Goal: Transaction & Acquisition: Download file/media

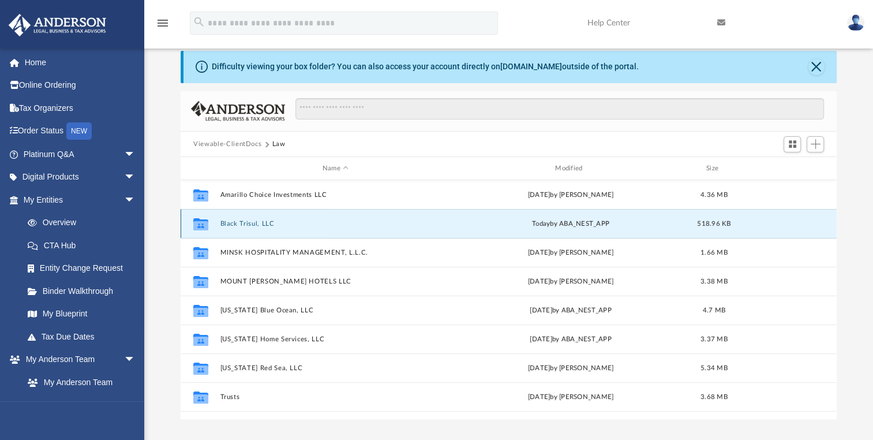
scroll to position [253, 646]
click at [310, 222] on button "Black Trisul, LLC" at bounding box center [335, 224] width 230 height 8
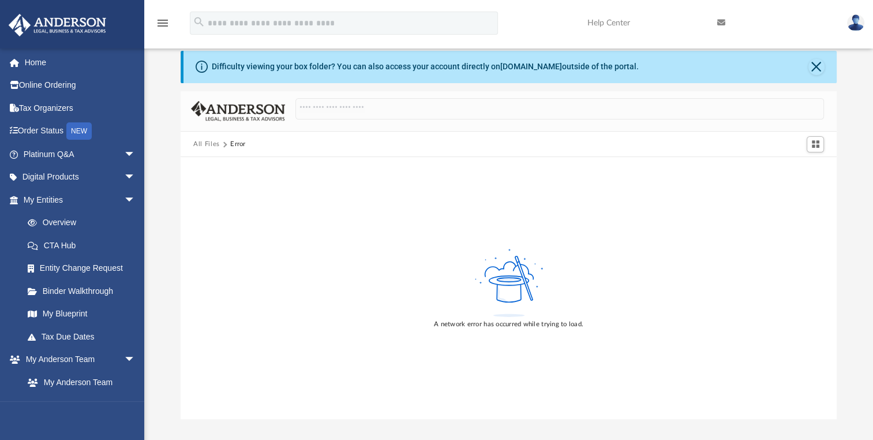
click at [205, 142] on button "All Files" at bounding box center [206, 144] width 27 height 10
click at [37, 63] on link "Home" at bounding box center [80, 62] width 145 height 23
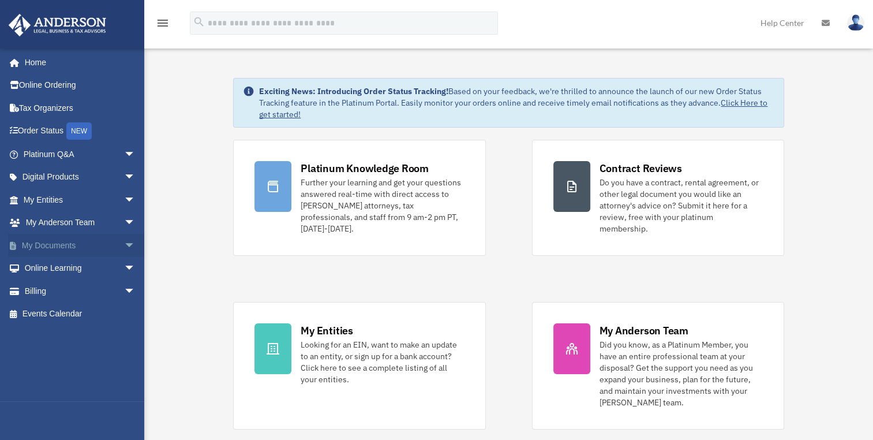
click at [83, 242] on link "My Documents arrow_drop_down" at bounding box center [80, 245] width 145 height 23
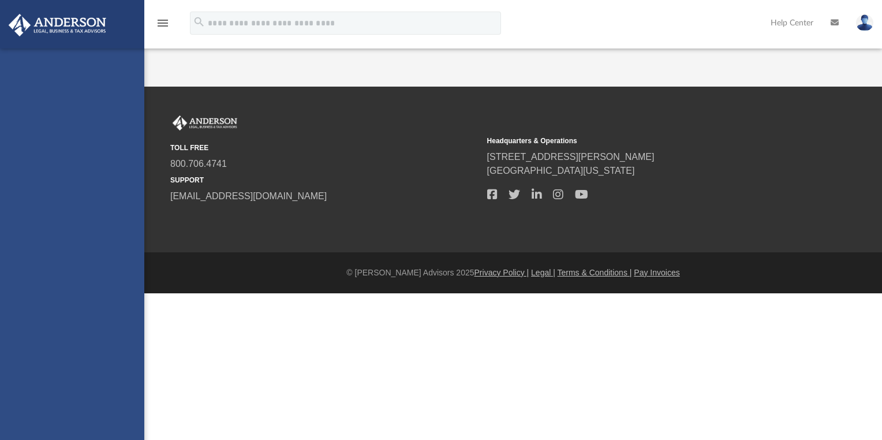
click at [123, 246] on div "jijure@yahoo.com Sign Out jijure@yahoo.com Home Online Ordering Tax Organizers …" at bounding box center [72, 268] width 144 height 440
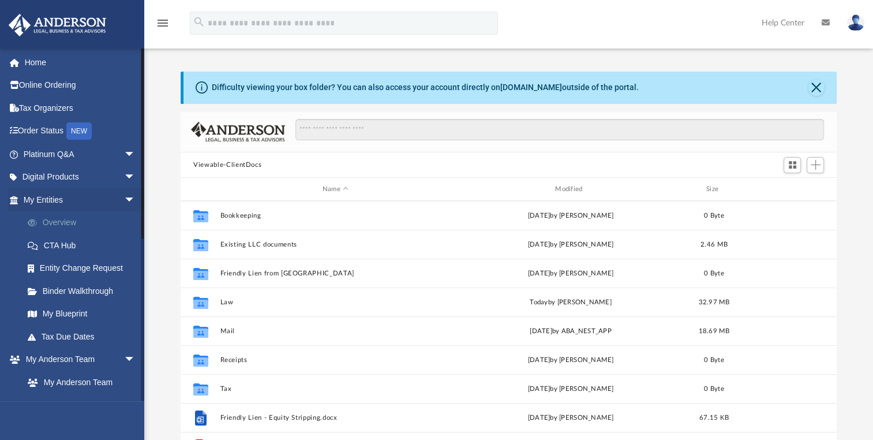
scroll to position [253, 646]
click at [39, 61] on link "Home" at bounding box center [80, 62] width 145 height 23
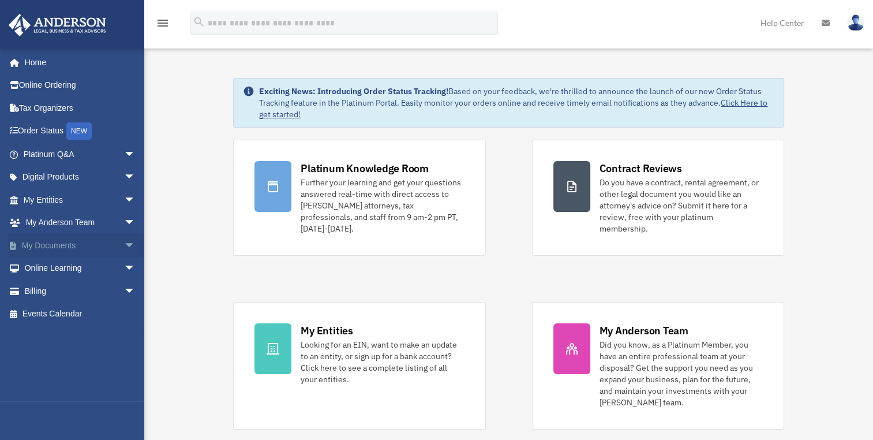
click at [124, 243] on span "arrow_drop_down" at bounding box center [135, 246] width 23 height 24
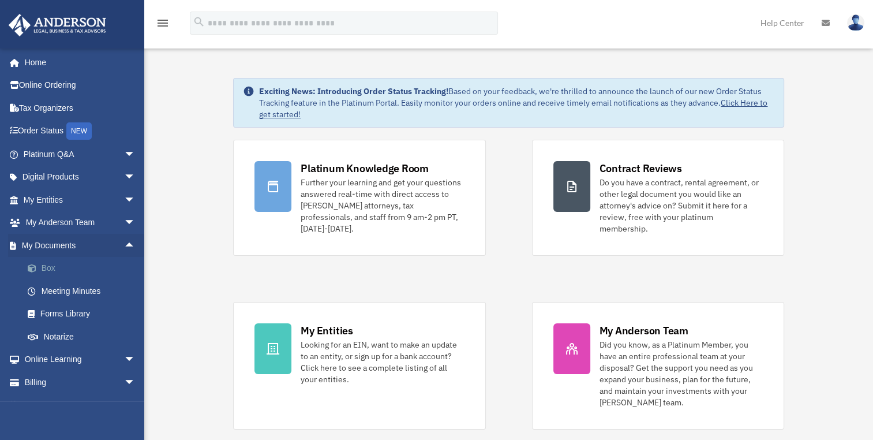
click at [74, 267] on link "Box" at bounding box center [84, 268] width 137 height 23
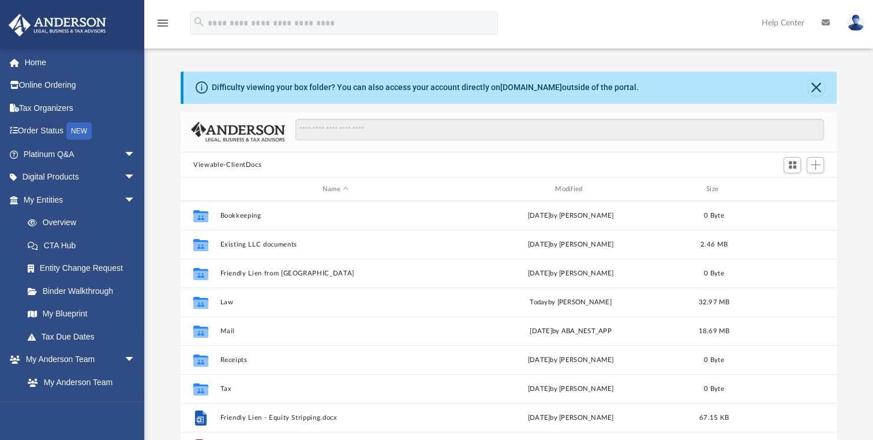
scroll to position [253, 646]
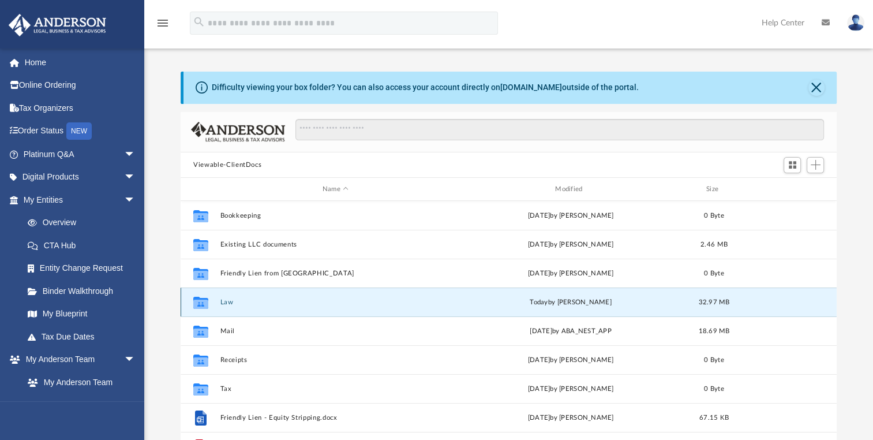
click at [283, 303] on button "Law" at bounding box center [335, 302] width 230 height 8
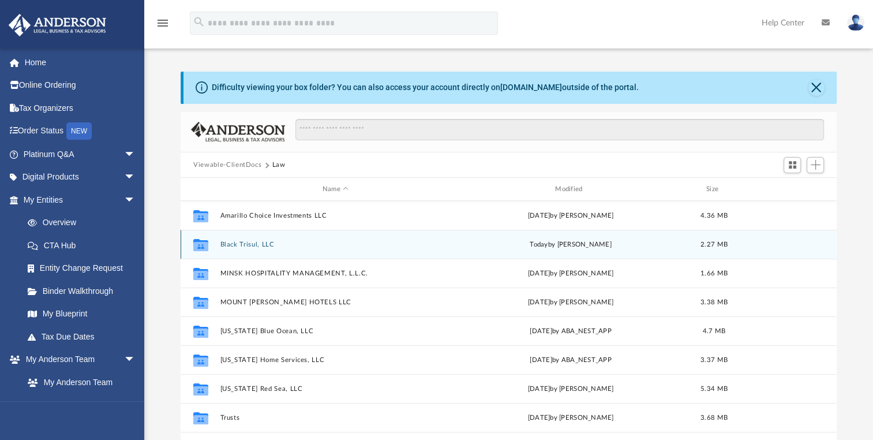
click at [291, 248] on button "Black Trisul, LLC" at bounding box center [335, 245] width 230 height 8
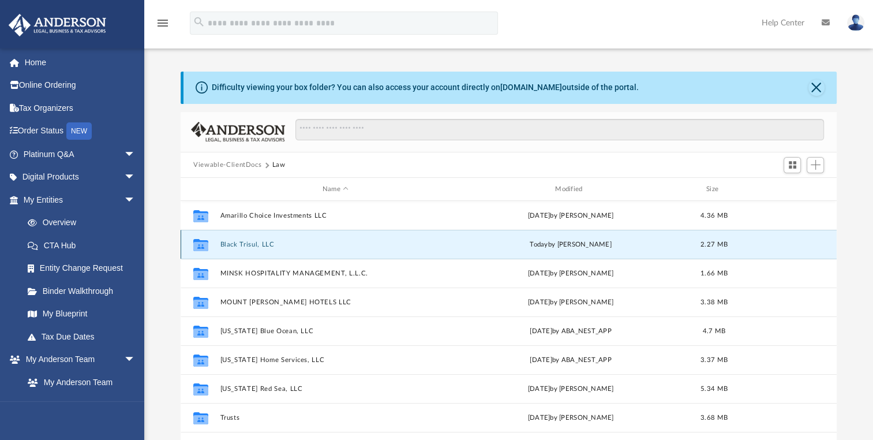
click at [291, 248] on button "Black Trisul, LLC" at bounding box center [335, 245] width 230 height 8
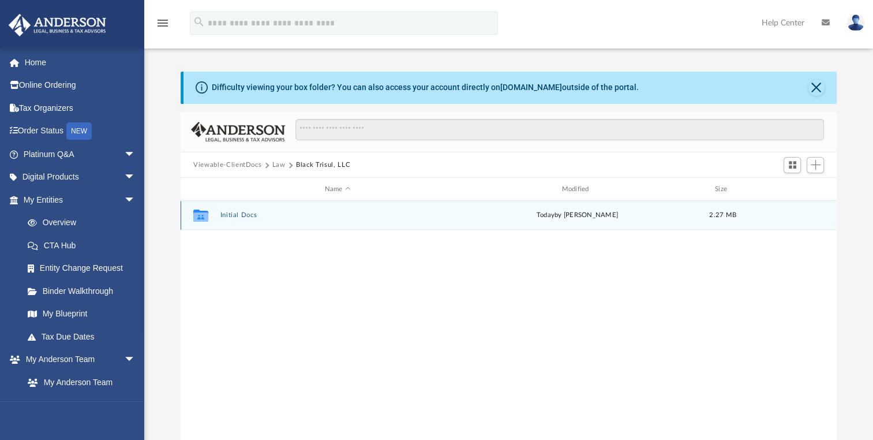
click at [254, 217] on button "Initial Docs" at bounding box center [337, 215] width 235 height 8
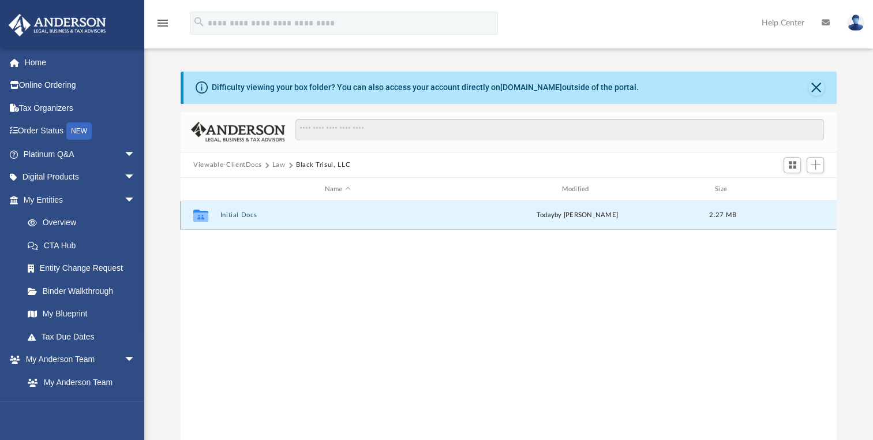
click at [254, 217] on button "Initial Docs" at bounding box center [337, 215] width 235 height 8
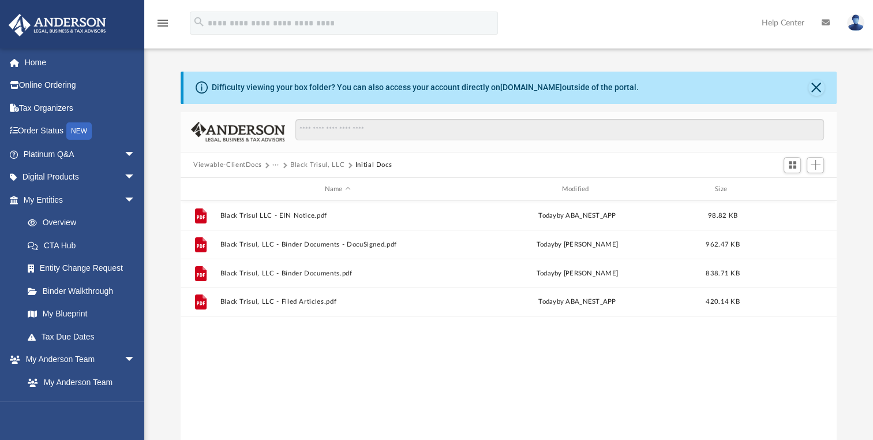
click at [339, 402] on div "File Black Trisul LLC - EIN Notice.pdf [DATE] by ABA_NEST_APP 98.82 KB File Bla…" at bounding box center [509, 320] width 656 height 239
click at [324, 163] on button "Black Trisul, LLC" at bounding box center [317, 165] width 54 height 10
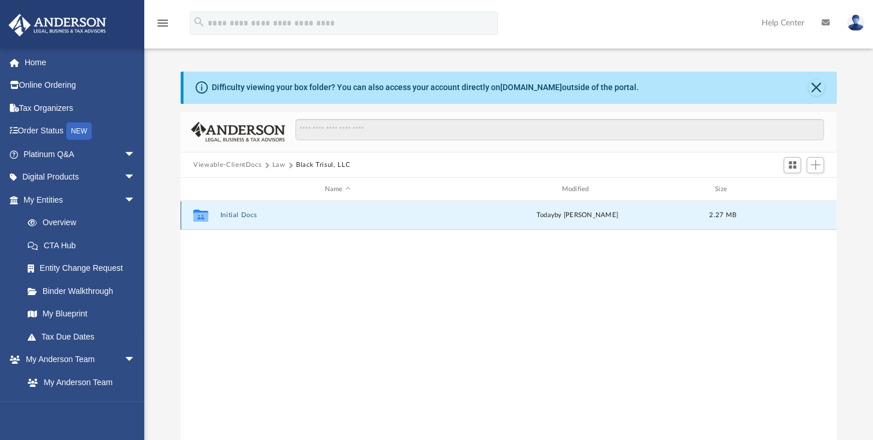
drag, startPoint x: 256, startPoint y: 218, endPoint x: 490, endPoint y: 223, distance: 234.9
click at [490, 223] on div "Collaborated Folder Initial Docs [DATE] by [PERSON_NAME] 2.27 MB" at bounding box center [509, 215] width 656 height 29
click at [426, 204] on div "Collaborated Folder Initial Docs [DATE] by [PERSON_NAME] 2.27 MB" at bounding box center [509, 215] width 656 height 29
click at [797, 162] on span "Switch to Grid View" at bounding box center [793, 165] width 10 height 10
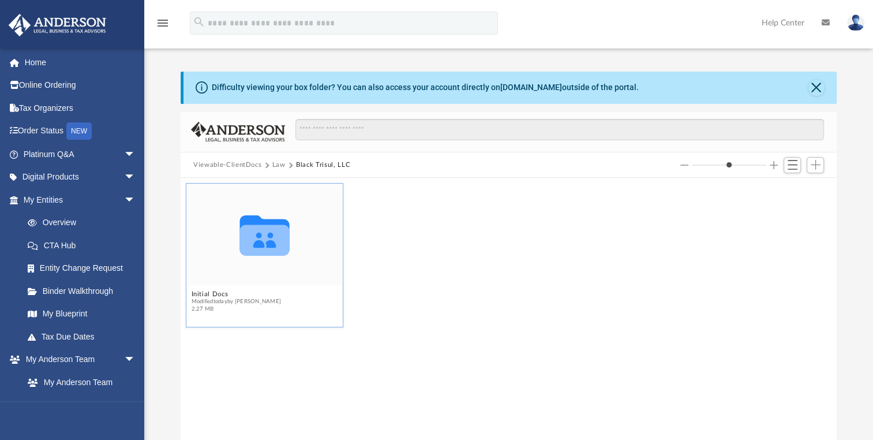
click at [263, 274] on div "Collaborated Folder" at bounding box center [264, 234] width 156 height 102
click at [270, 234] on icon "grid" at bounding box center [265, 235] width 50 height 40
click at [270, 237] on icon "grid" at bounding box center [265, 235] width 50 height 40
drag, startPoint x: 270, startPoint y: 237, endPoint x: 556, endPoint y: 325, distance: 299.5
click at [556, 325] on div "Collaborated Folder Initial Docs Modified [DATE] by [PERSON_NAME] 2.27 MB" at bounding box center [508, 254] width 651 height 149
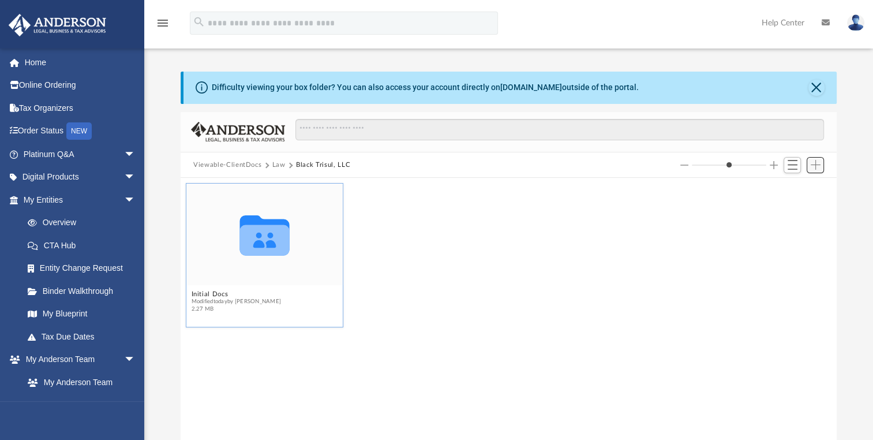
click at [816, 168] on span "Add" at bounding box center [816, 165] width 10 height 10
click at [789, 188] on li "Upload" at bounding box center [799, 188] width 37 height 12
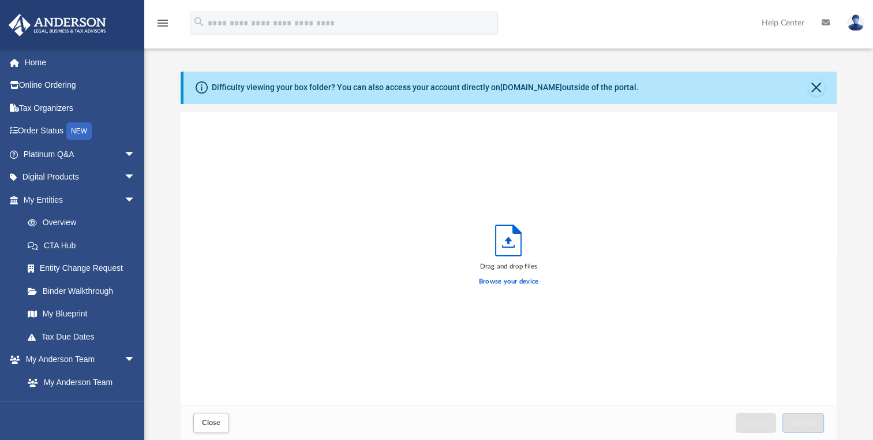
scroll to position [284, 646]
click at [215, 422] on span "Close" at bounding box center [211, 422] width 18 height 7
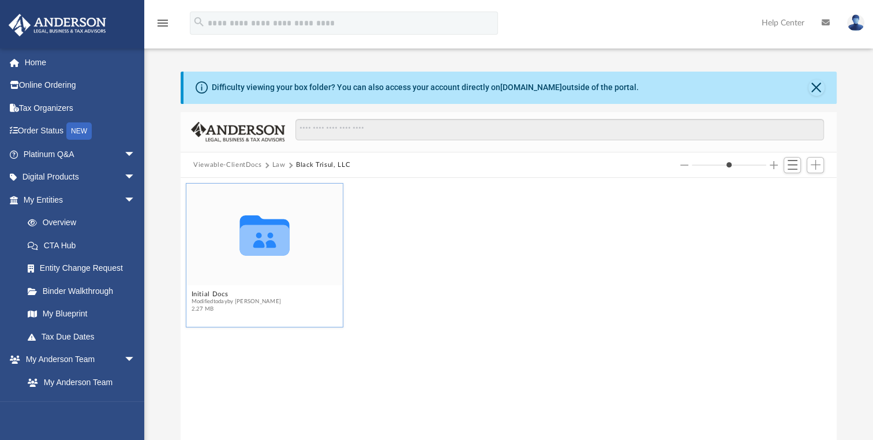
click at [267, 253] on icon "grid" at bounding box center [265, 239] width 50 height 31
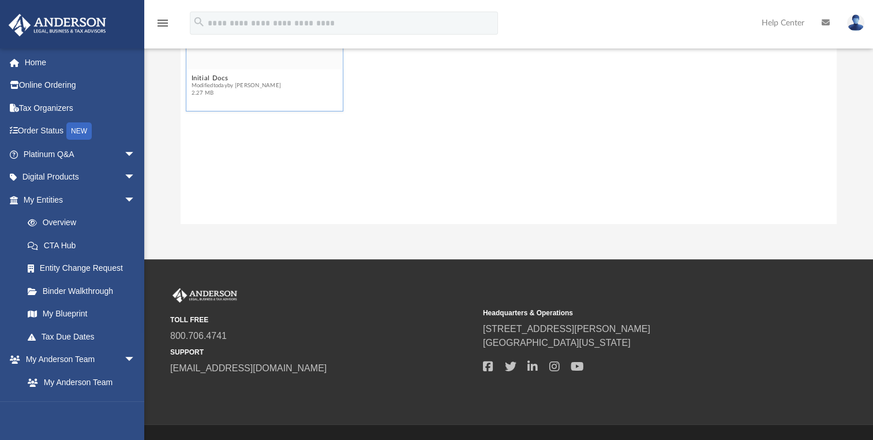
scroll to position [241, 0]
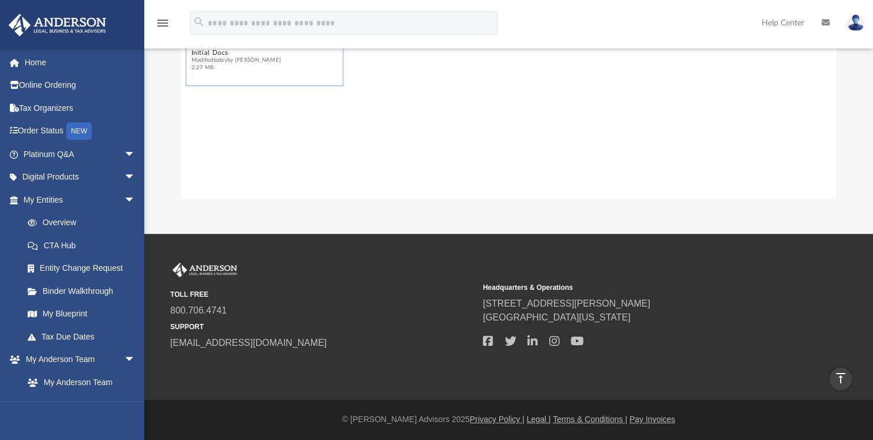
click at [845, 374] on icon "vertical_align_top" at bounding box center [841, 378] width 14 height 14
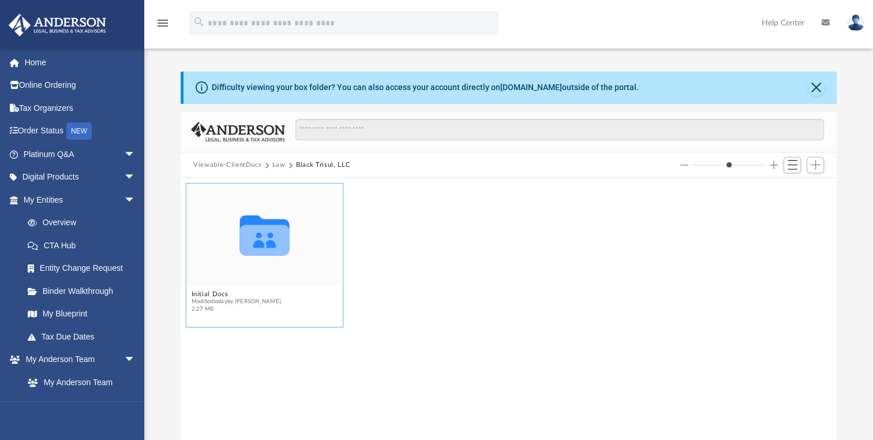
click at [270, 239] on icon "grid" at bounding box center [265, 239] width 50 height 31
drag, startPoint x: 270, startPoint y: 239, endPoint x: 425, endPoint y: 241, distance: 155.2
click at [425, 241] on div "Collaborated Folder Initial Docs Modified [DATE] by [PERSON_NAME] 2.27 MB" at bounding box center [508, 254] width 651 height 149
click at [279, 238] on icon "grid" at bounding box center [265, 239] width 50 height 31
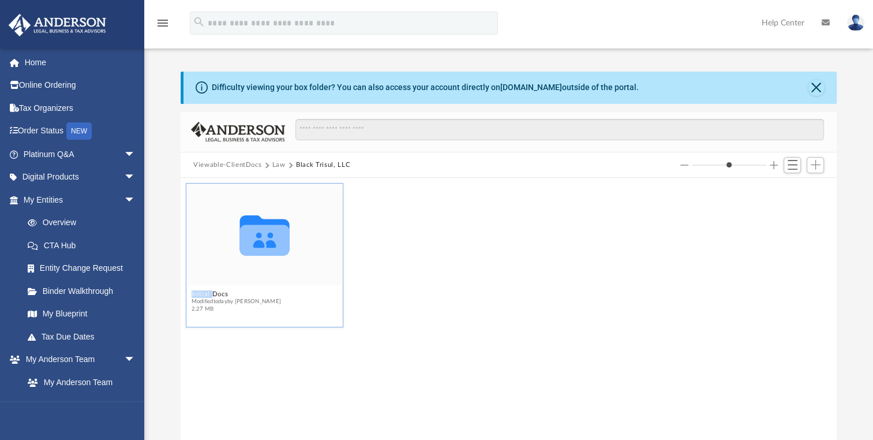
click at [279, 238] on icon "grid" at bounding box center [265, 239] width 50 height 31
drag, startPoint x: 279, startPoint y: 238, endPoint x: 259, endPoint y: 232, distance: 21.0
click at [259, 232] on icon "grid" at bounding box center [265, 239] width 50 height 31
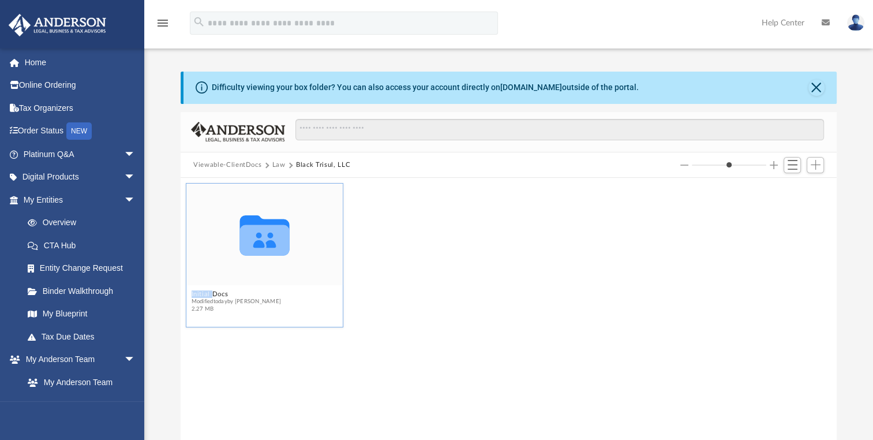
click at [259, 232] on icon "grid" at bounding box center [265, 239] width 50 height 31
click at [476, 269] on div "Collaborated Folder Initial Docs Modified [DATE] by [PERSON_NAME] 2.27 MB" at bounding box center [508, 254] width 651 height 149
click at [281, 248] on icon "grid" at bounding box center [265, 239] width 50 height 31
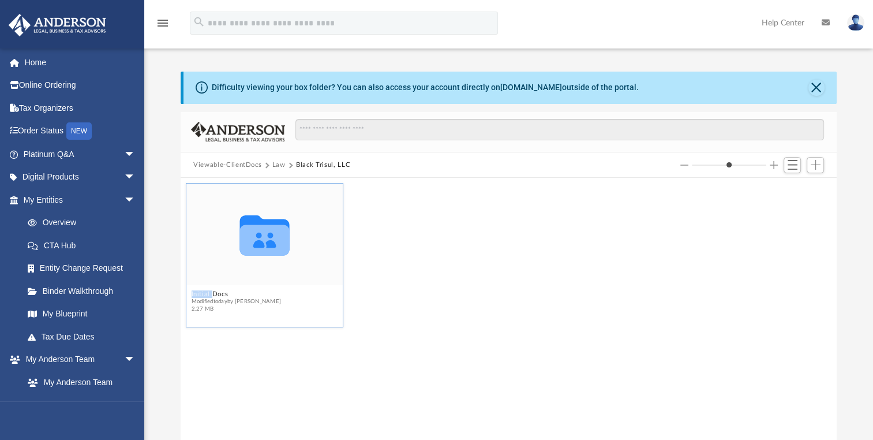
click at [281, 248] on icon "grid" at bounding box center [265, 239] width 50 height 31
drag, startPoint x: 281, startPoint y: 248, endPoint x: 491, endPoint y: 227, distance: 211.0
click at [491, 227] on div "Collaborated Folder Initial Docs Modified [DATE] by [PERSON_NAME] 2.27 MB" at bounding box center [508, 254] width 651 height 149
click at [328, 164] on button "Black Trisul, LLC" at bounding box center [323, 165] width 54 height 10
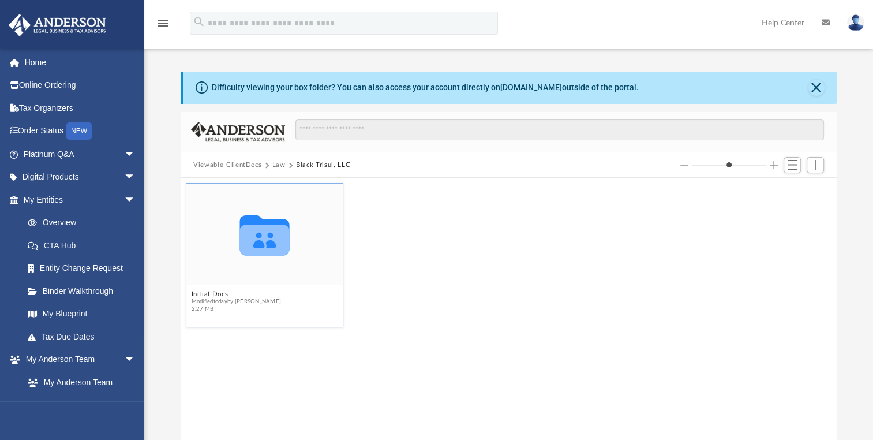
click at [283, 224] on icon "grid" at bounding box center [265, 235] width 50 height 40
click at [222, 295] on button "Initial Docs" at bounding box center [237, 294] width 90 height 8
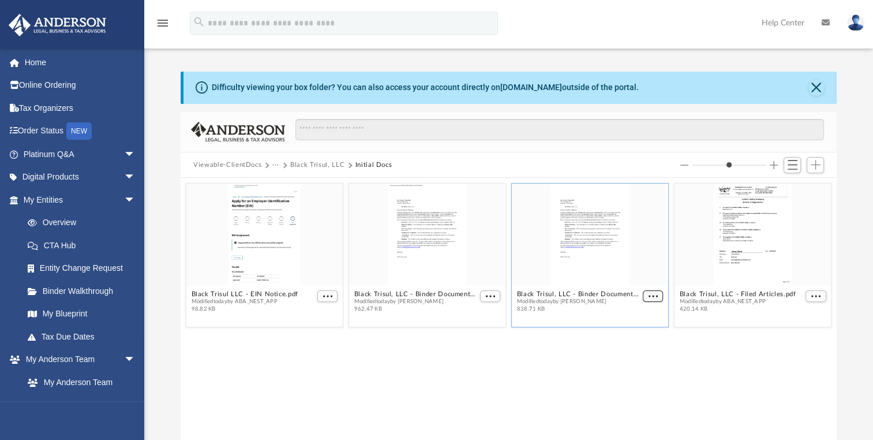
click at [655, 291] on button "More options" at bounding box center [653, 296] width 21 height 12
click at [635, 334] on li "Download" at bounding box center [639, 335] width 33 height 12
click at [489, 296] on span "More options" at bounding box center [490, 296] width 9 height 6
click at [484, 333] on li "Download" at bounding box center [476, 335] width 33 height 12
click at [531, 391] on div "Black Trisul LLC - EIN Notice.pdf Modified [DATE] by ABA_NEST_APP 98.82 KB Blac…" at bounding box center [509, 309] width 656 height 262
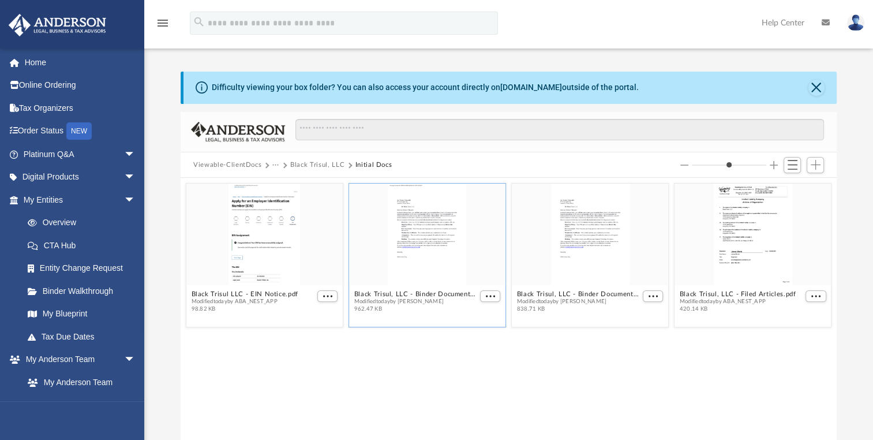
click at [650, 42] on div "menu search Site Menu add [EMAIL_ADDRESS][DOMAIN_NAME] My Profile Reset Passwor…" at bounding box center [437, 28] width 856 height 39
click at [650, 57] on div "Difficulty viewing your box folder? You can also access your account directly o…" at bounding box center [508, 243] width 729 height 393
click at [237, 163] on button "Viewable-ClientDocs" at bounding box center [227, 165] width 68 height 10
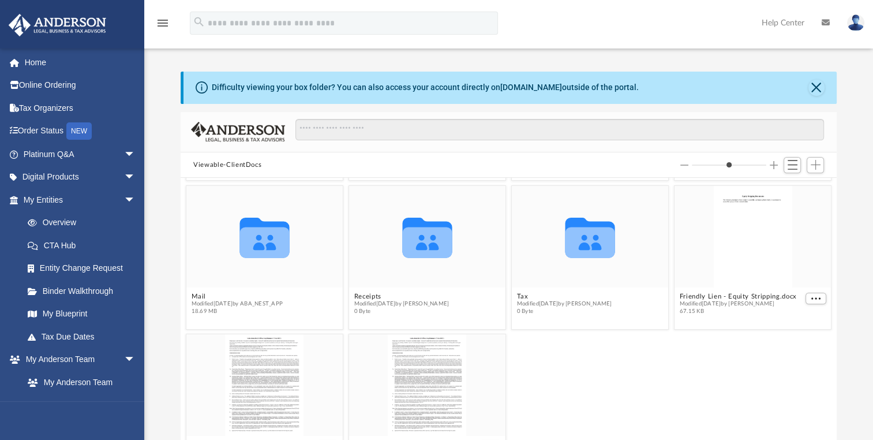
scroll to position [134, 0]
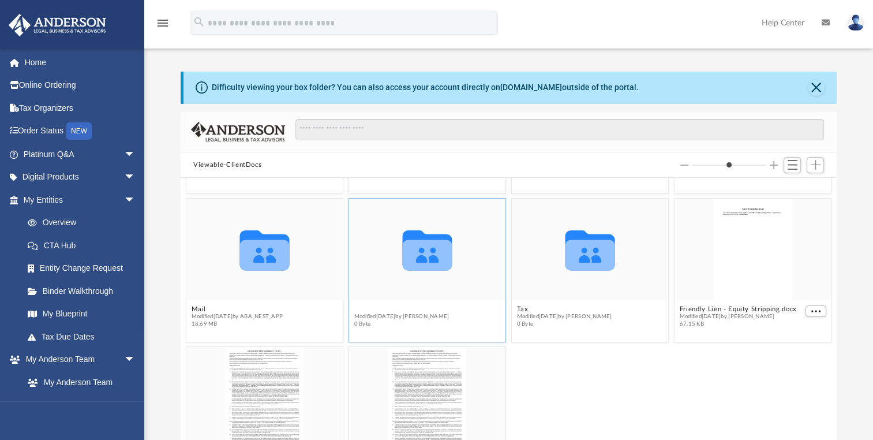
click at [369, 306] on button "Receipts" at bounding box center [401, 309] width 95 height 8
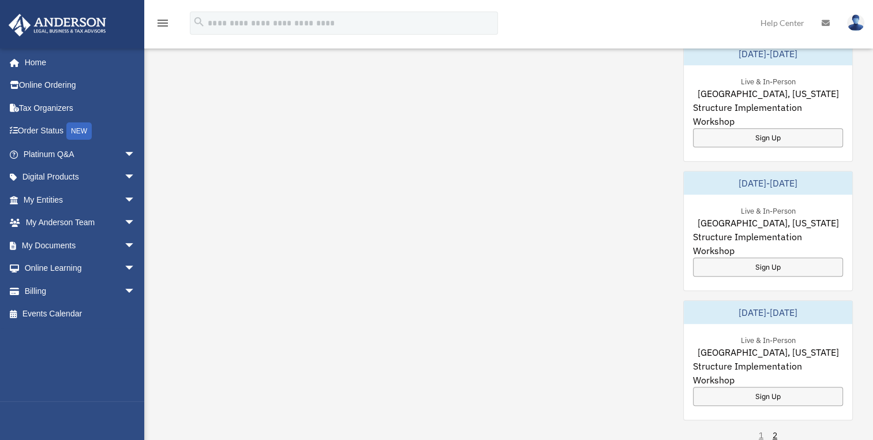
scroll to position [580, 0]
